Goal: Check status: Check status

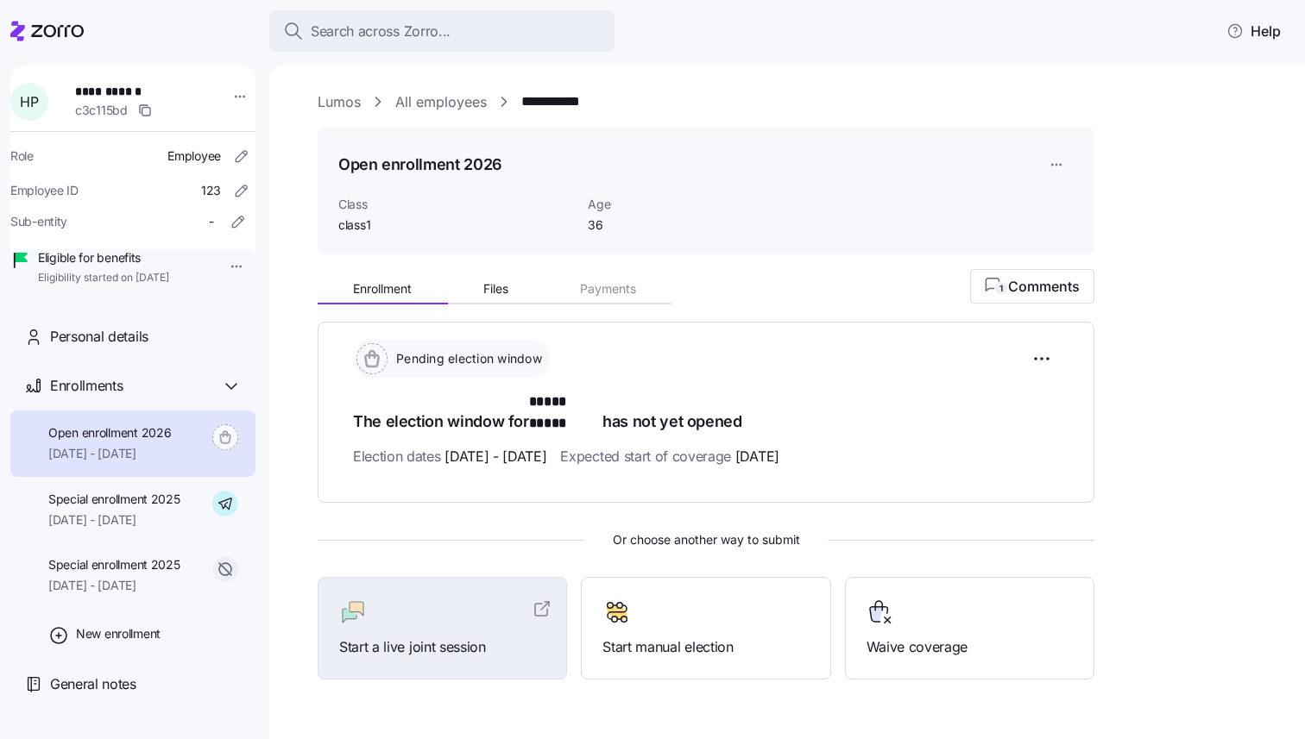
scroll to position [3, 0]
click at [1032, 289] on span "1 Comments" at bounding box center [1032, 284] width 95 height 21
click at [1153, 291] on div "Enrollment Files Payments 1 Comments Pending election window The election windo…" at bounding box center [799, 472] width 963 height 411
click at [1052, 289] on span "1 Comments" at bounding box center [1032, 284] width 95 height 21
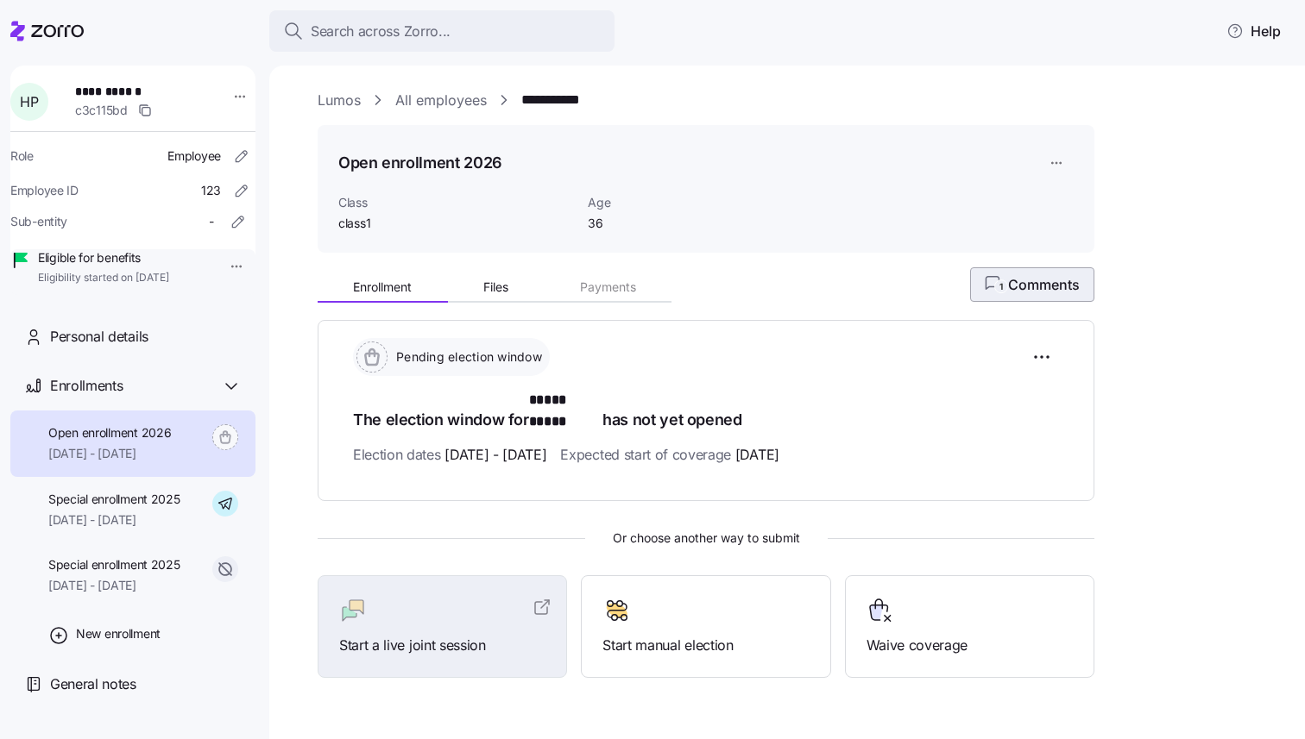
click at [1049, 289] on span "1 Comments" at bounding box center [1032, 284] width 95 height 21
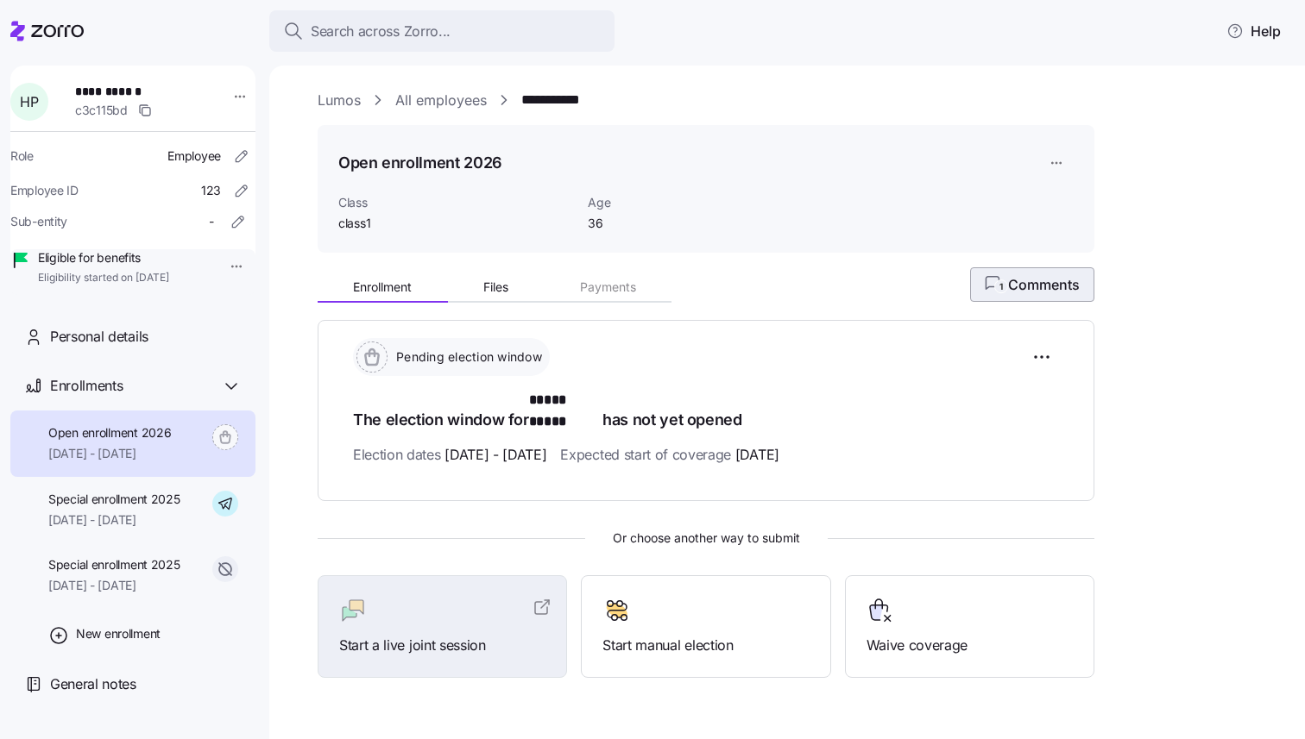
click at [1049, 289] on span "1 Comments" at bounding box center [1032, 284] width 95 height 21
click at [991, 266] on div "**********" at bounding box center [799, 425] width 963 height 671
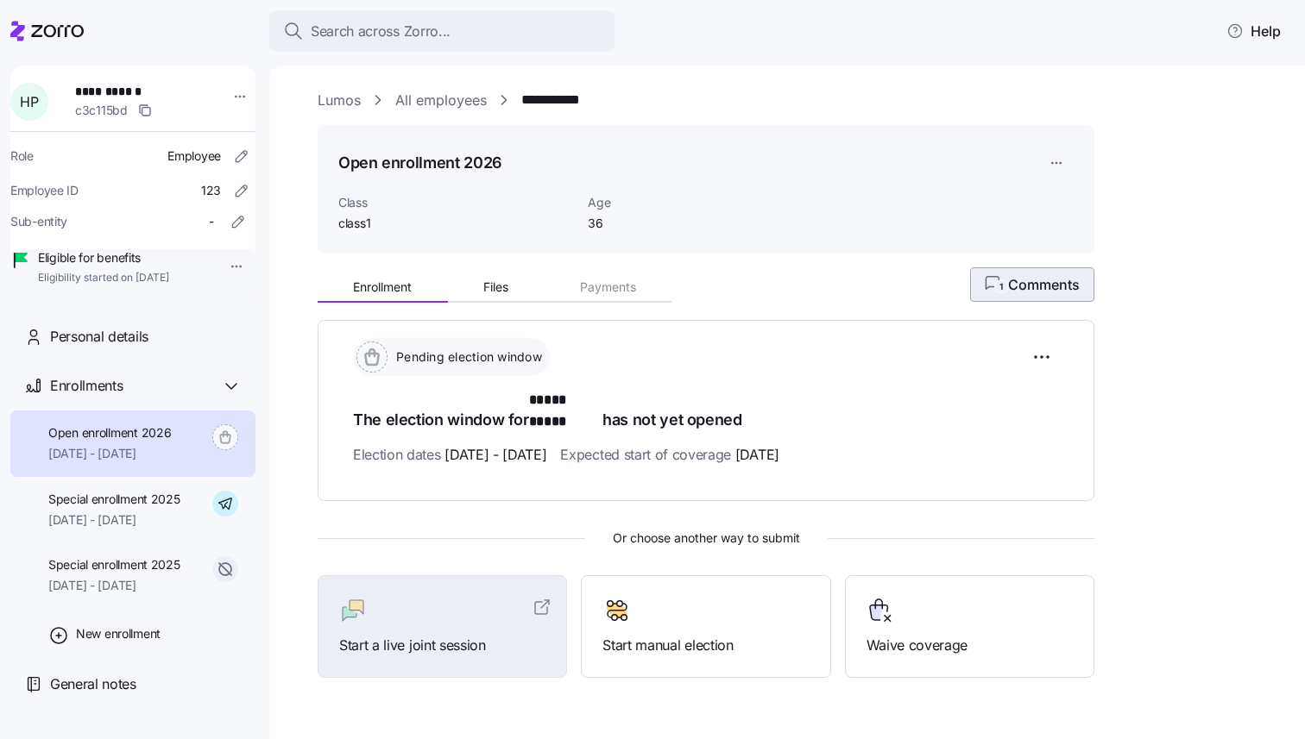
click at [997, 282] on circle "button" at bounding box center [1001, 286] width 13 height 13
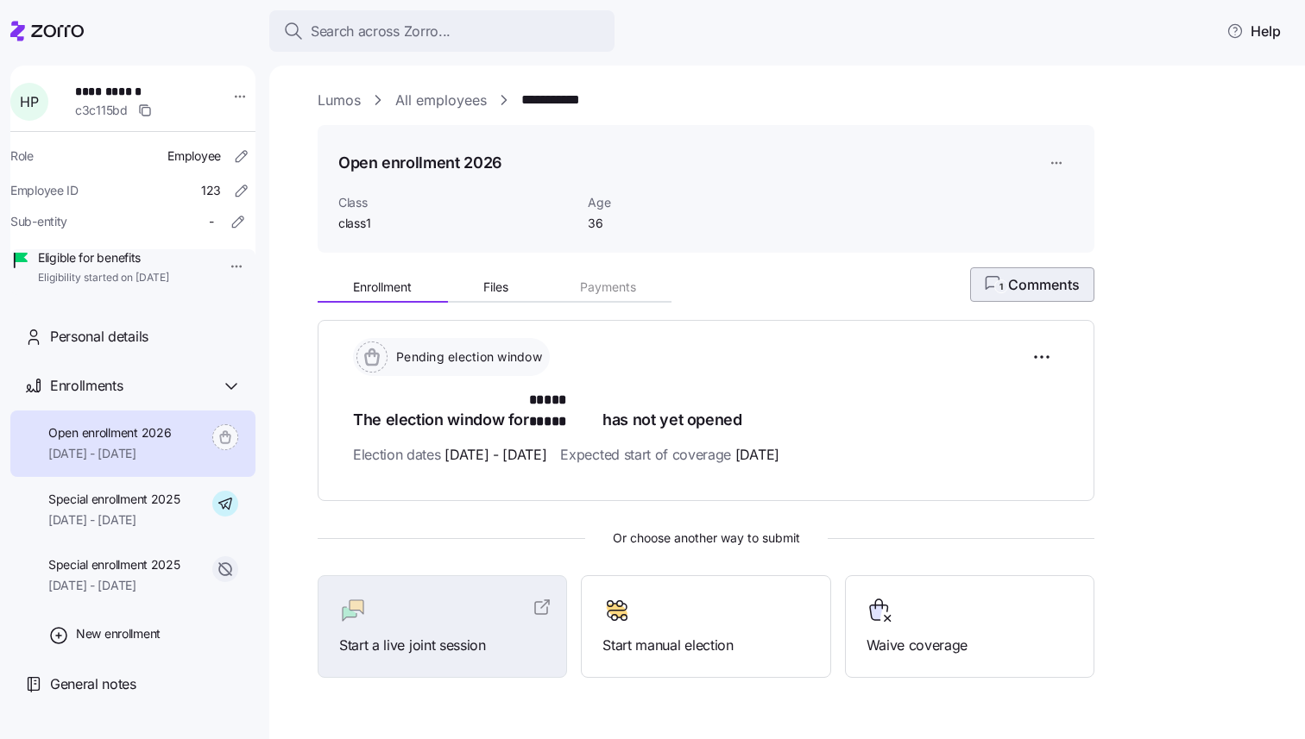
click at [997, 282] on circle "button" at bounding box center [1001, 286] width 13 height 13
click at [1018, 293] on span "1 Comments" at bounding box center [1032, 284] width 95 height 21
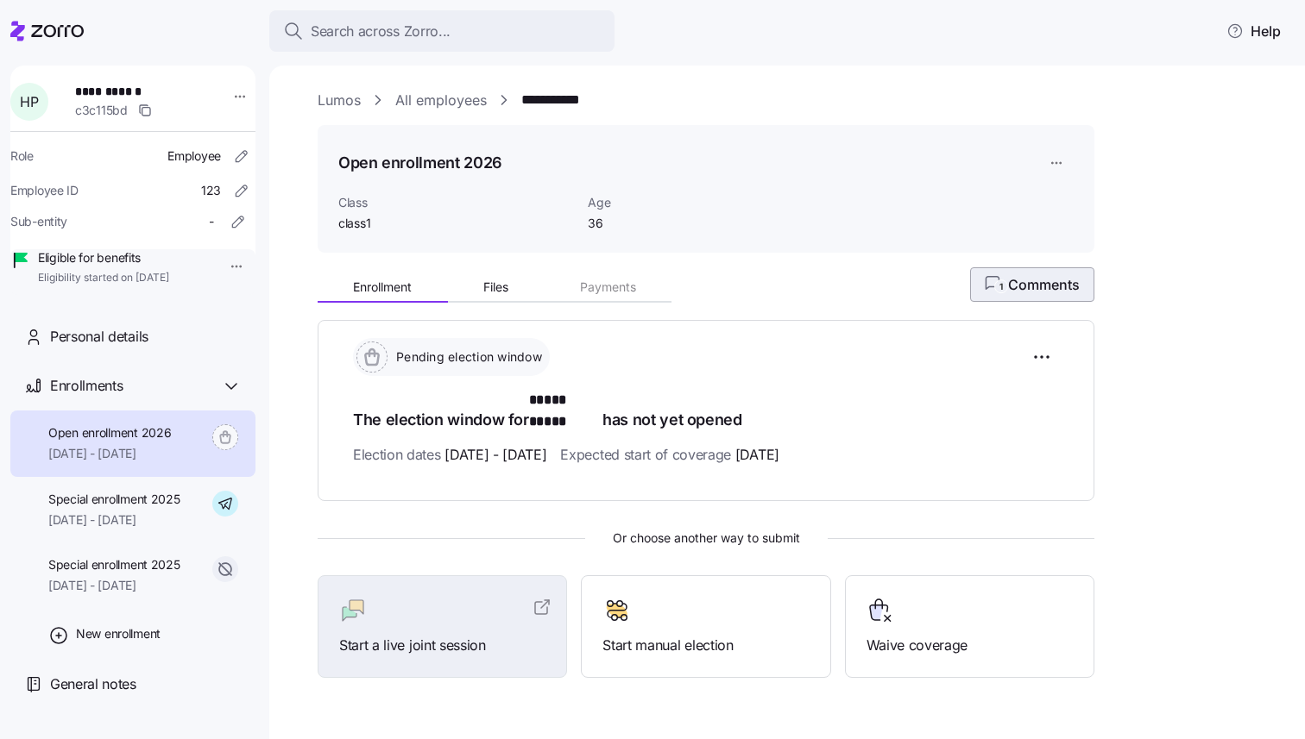
click at [1018, 293] on span "1 Comments" at bounding box center [1032, 284] width 95 height 21
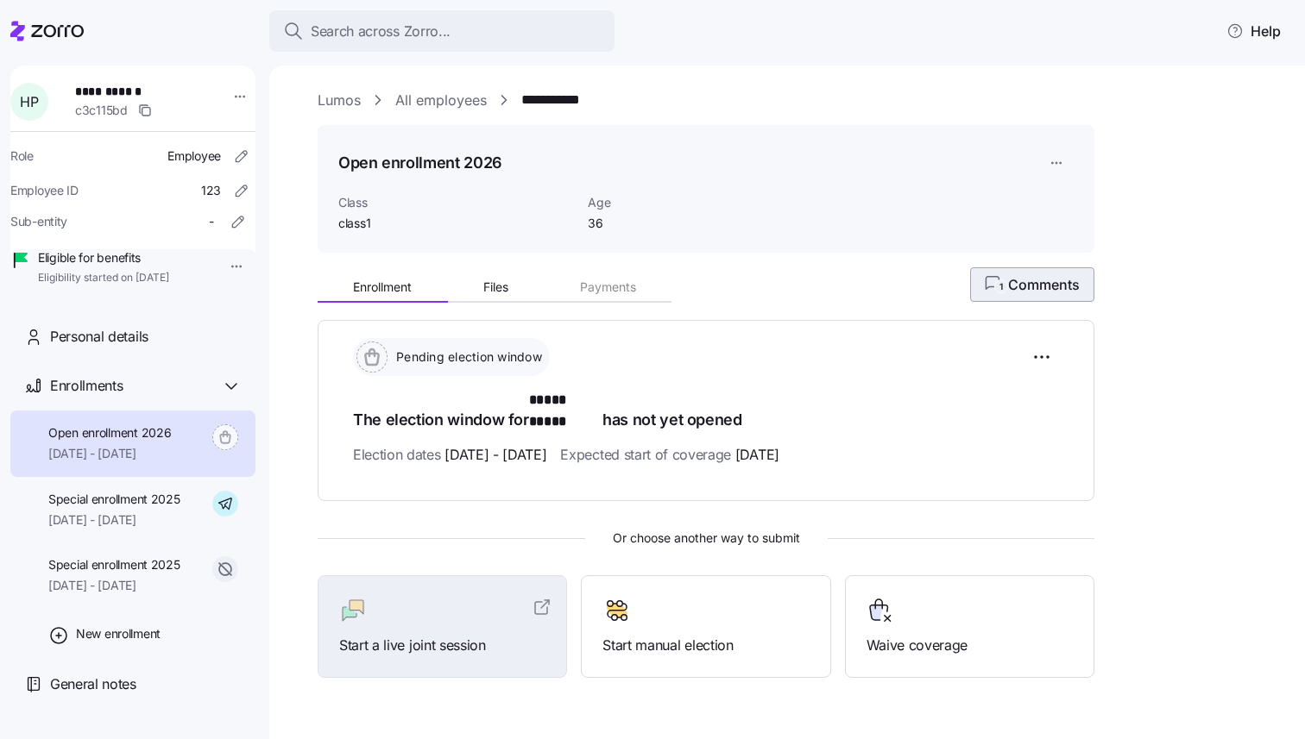
click at [1018, 293] on span "1 Comments" at bounding box center [1032, 284] width 95 height 21
